Goal: Transaction & Acquisition: Download file/media

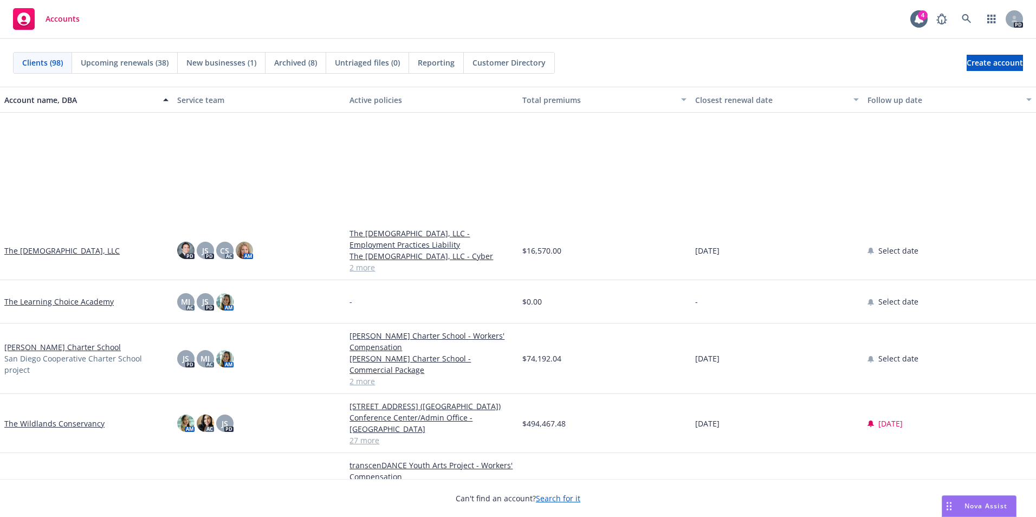
scroll to position [3955, 0]
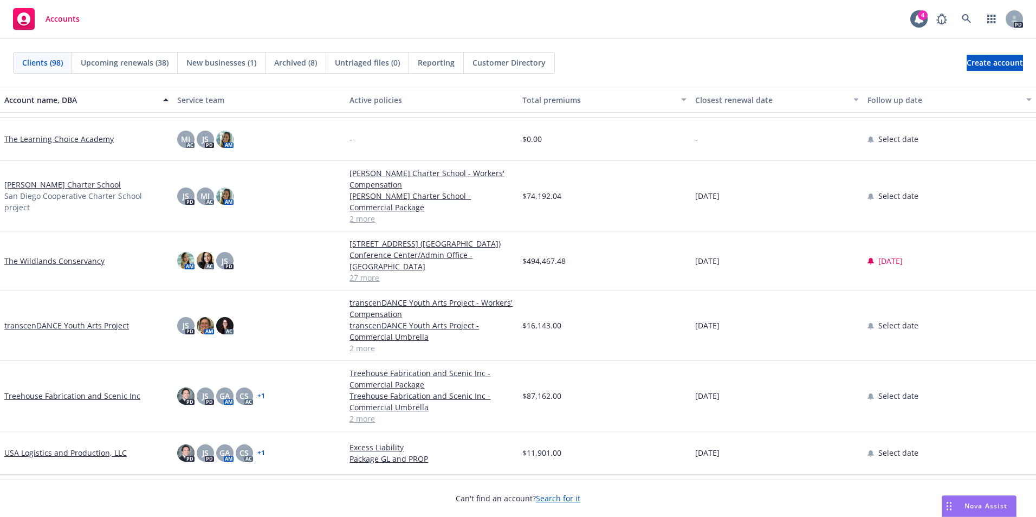
click at [72, 190] on link "[PERSON_NAME] Charter School" at bounding box center [62, 184] width 116 height 11
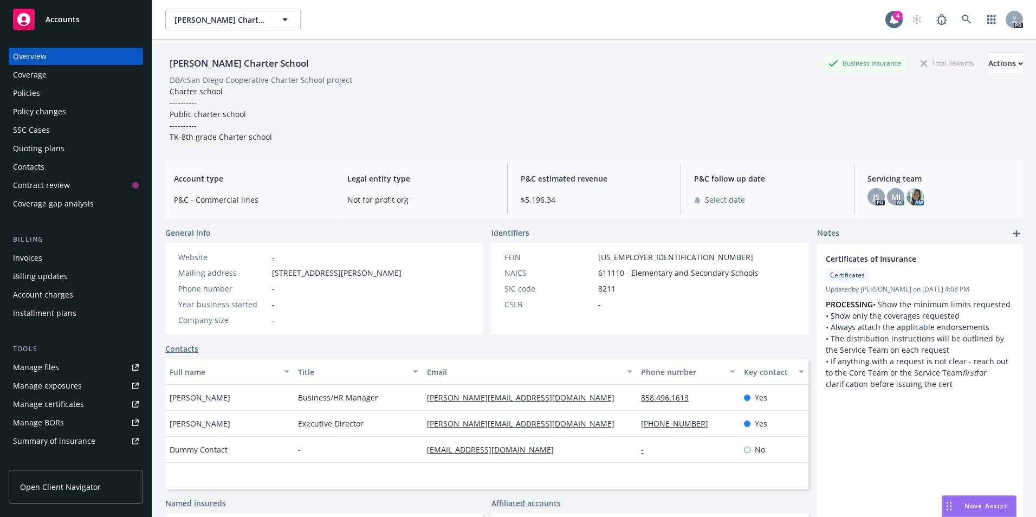
click at [30, 95] on div "Policies" at bounding box center [26, 93] width 27 height 17
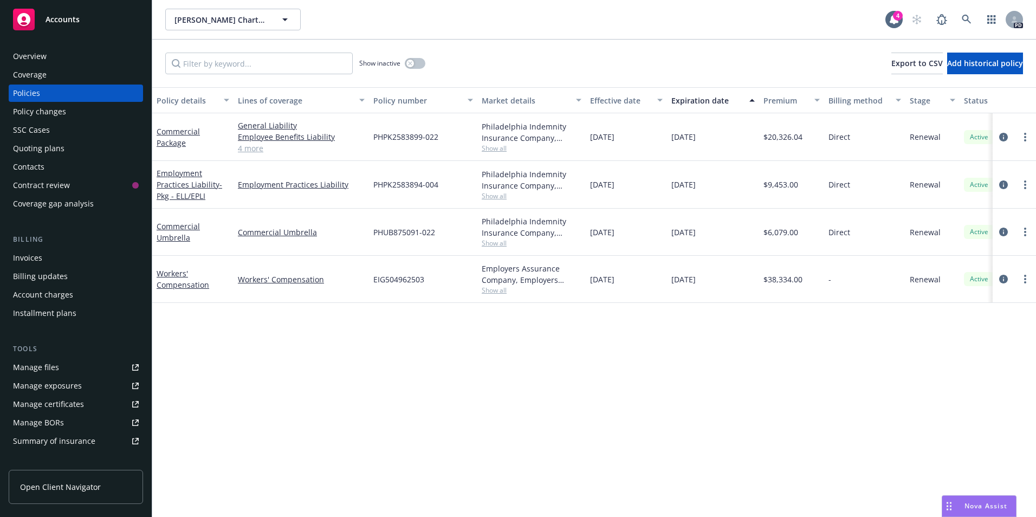
click at [250, 151] on link "4 more" at bounding box center [301, 147] width 127 height 11
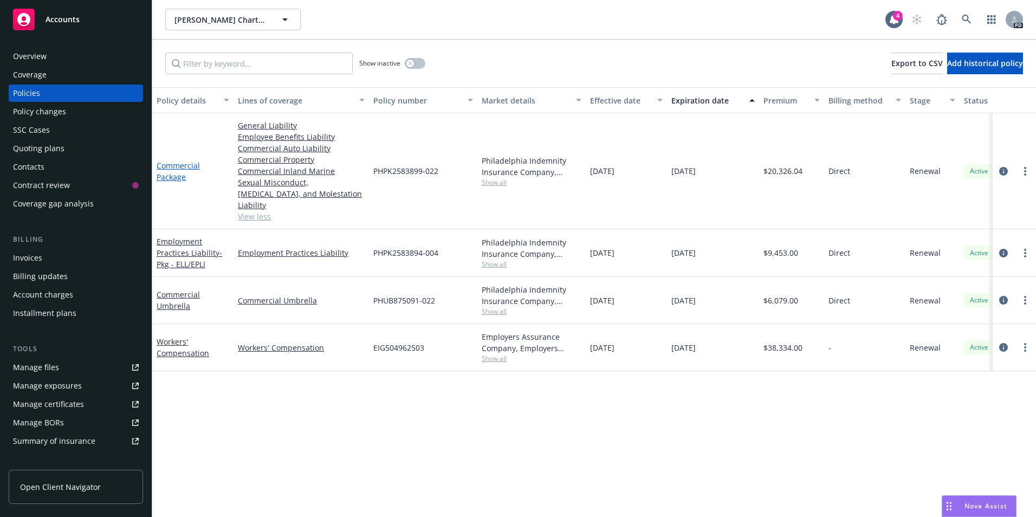
click at [173, 168] on link "Commercial Package" at bounding box center [178, 171] width 43 height 22
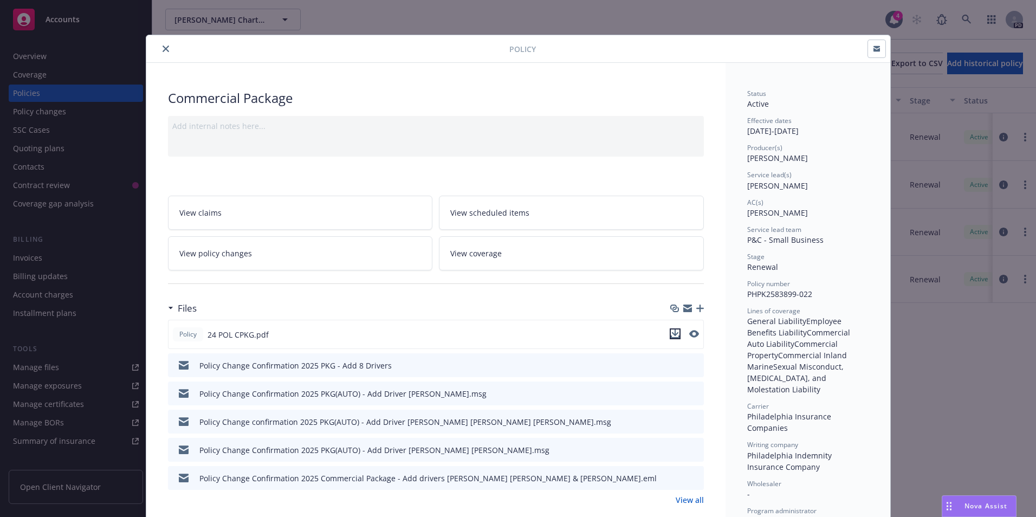
click at [672, 337] on icon "download file" at bounding box center [675, 336] width 9 height 3
